Goal: Information Seeking & Learning: Learn about a topic

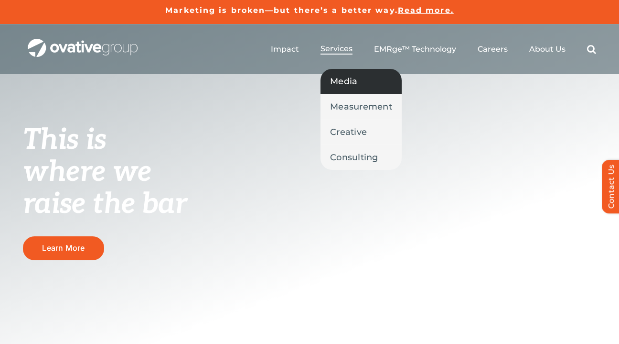
click at [346, 88] on link "Media" at bounding box center [361, 81] width 81 height 25
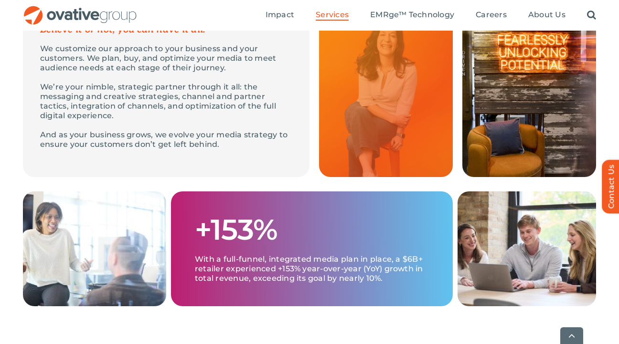
scroll to position [370, 0]
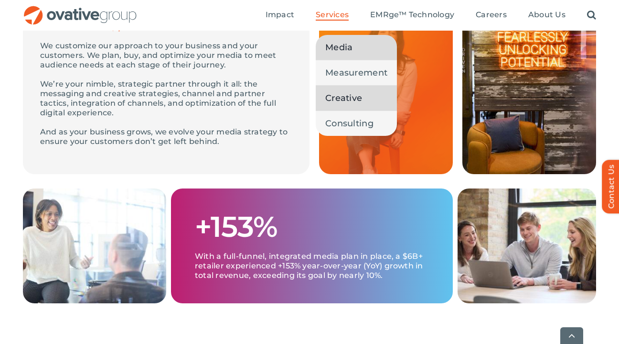
click at [341, 102] on span "Creative" at bounding box center [343, 97] width 37 height 13
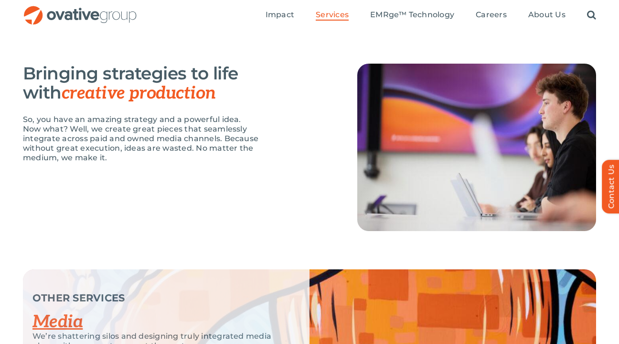
scroll to position [1229, 0]
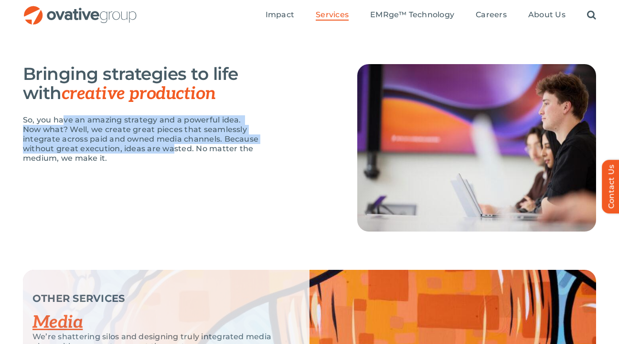
drag, startPoint x: 62, startPoint y: 113, endPoint x: 172, endPoint y: 148, distance: 115.6
click at [172, 148] on div "Bringing strategies to life with creative production So, you have an amazing st…" at bounding box center [142, 118] width 239 height 108
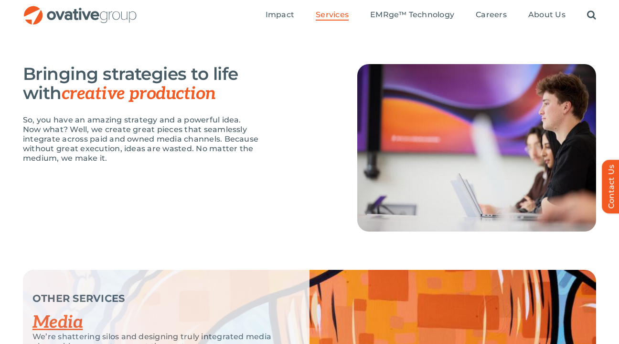
click at [197, 153] on p "So, you have an amazing strategy and a powerful idea. Now what? Well, we create…" at bounding box center [142, 139] width 239 height 48
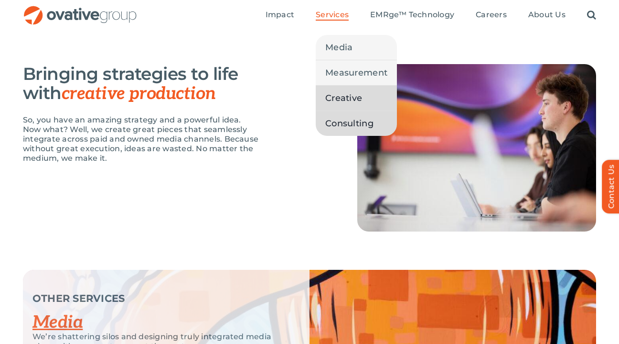
click at [356, 124] on span "Consulting" at bounding box center [349, 123] width 48 height 13
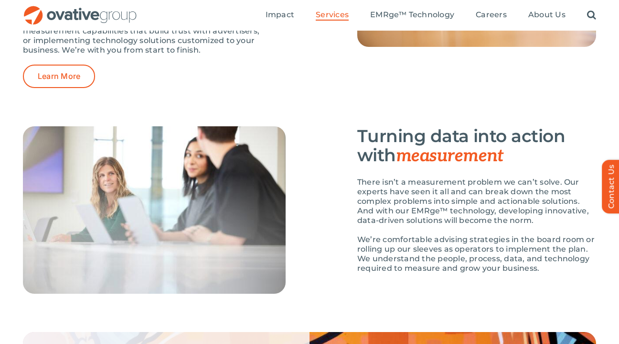
scroll to position [1324, 0]
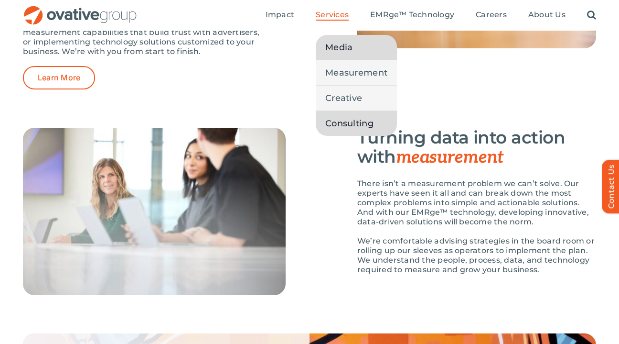
click at [333, 52] on span "Media" at bounding box center [338, 47] width 27 height 13
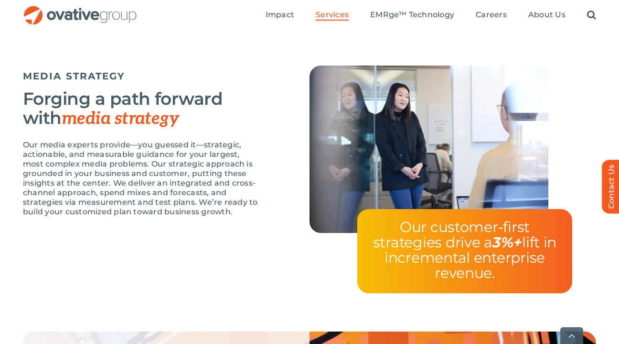
scroll to position [1783, 0]
